Goal: Navigation & Orientation: Find specific page/section

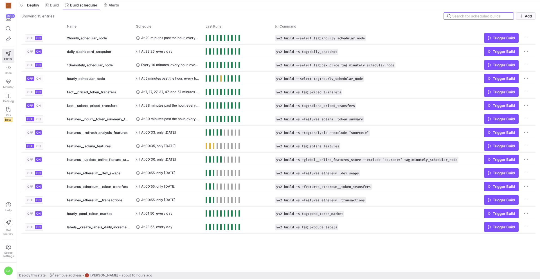
drag, startPoint x: 243, startPoint y: 177, endPoint x: 223, endPoint y: -16, distance: 194.2
click at [223, 0] on html "C 383 Editor Code Monitor Catalog PRs Beta Help Get started Space settings DA P…" at bounding box center [270, 139] width 540 height 279
click at [111, 6] on span "Alerts" at bounding box center [113, 5] width 10 height 4
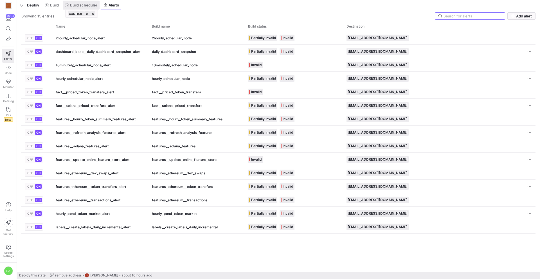
click at [90, 4] on span "Build scheduler" at bounding box center [83, 5] width 27 height 4
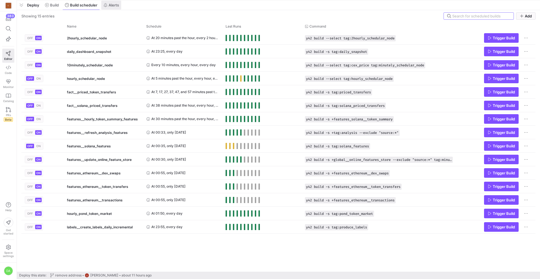
click at [111, 5] on span "Alerts" at bounding box center [113, 5] width 10 height 4
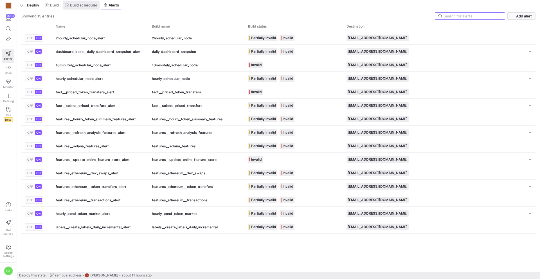
click at [94, 6] on span "Build scheduler" at bounding box center [83, 5] width 27 height 4
